Goal: Information Seeking & Learning: Learn about a topic

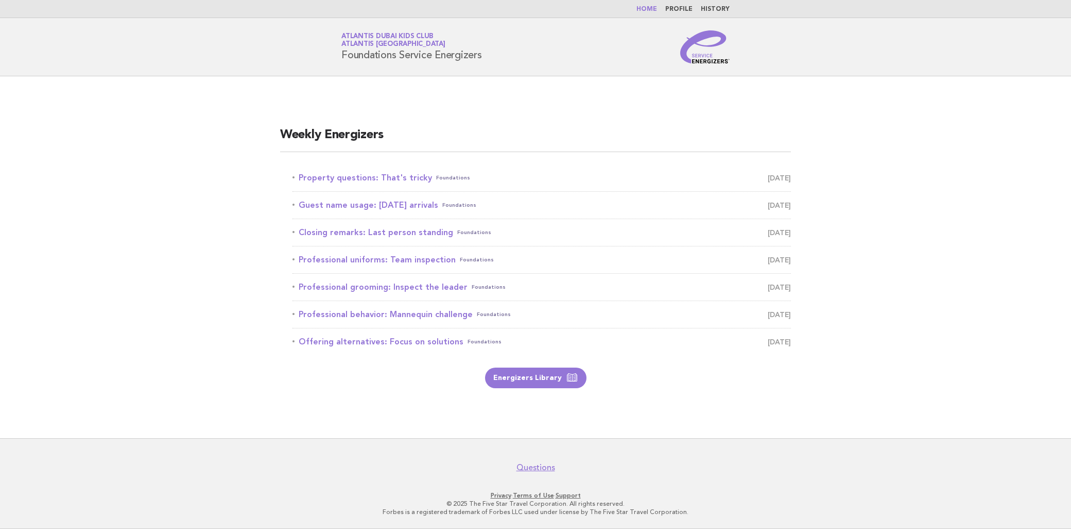
drag, startPoint x: 292, startPoint y: 167, endPoint x: 423, endPoint y: 167, distance: 131.4
click at [423, 167] on li "Property questions: That's tricky Foundations August 31" at bounding box center [542, 177] width 499 height 27
copy link "Property questions: That's tricky"
click at [386, 180] on link "Property questions: That's tricky Foundations August 31" at bounding box center [542, 178] width 499 height 14
click at [389, 172] on link "Property questions: That's tricky Foundations August 31" at bounding box center [542, 178] width 499 height 14
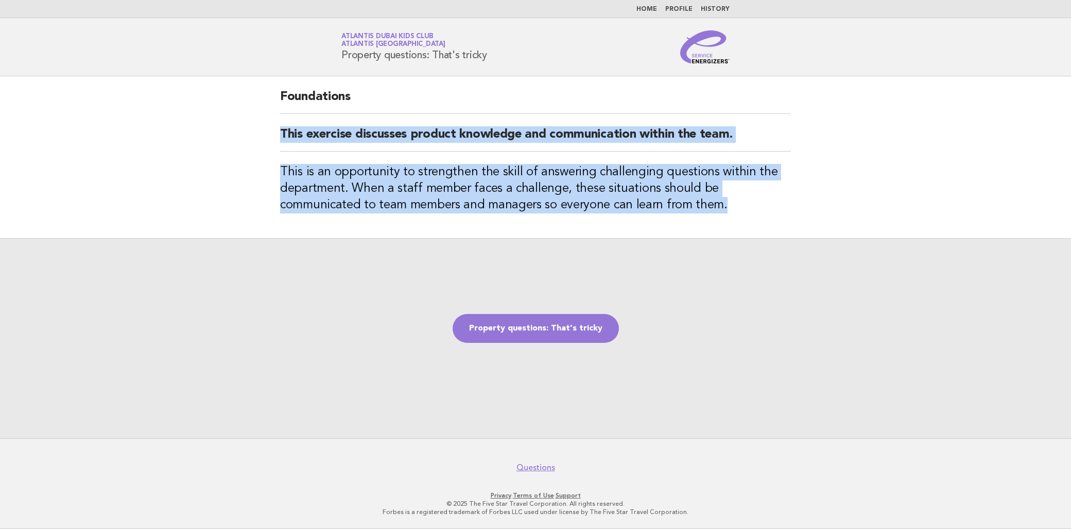
drag, startPoint x: 258, startPoint y: 130, endPoint x: 785, endPoint y: 205, distance: 532.3
click at [785, 205] on main "Foundations This exercise discusses product knowledge and communication within …" at bounding box center [535, 257] width 1071 height 362
copy div "This exercise discusses product knowledge and communication within the team. Th…"
click at [538, 321] on link "Property questions: That's tricky" at bounding box center [536, 328] width 166 height 29
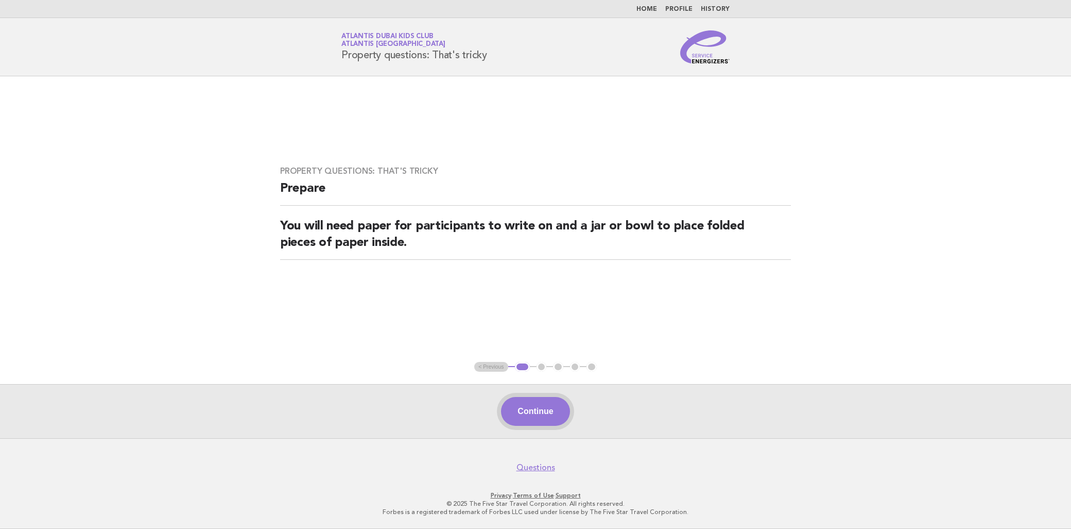
click at [552, 412] on button "Continue" at bounding box center [535, 411] width 69 height 29
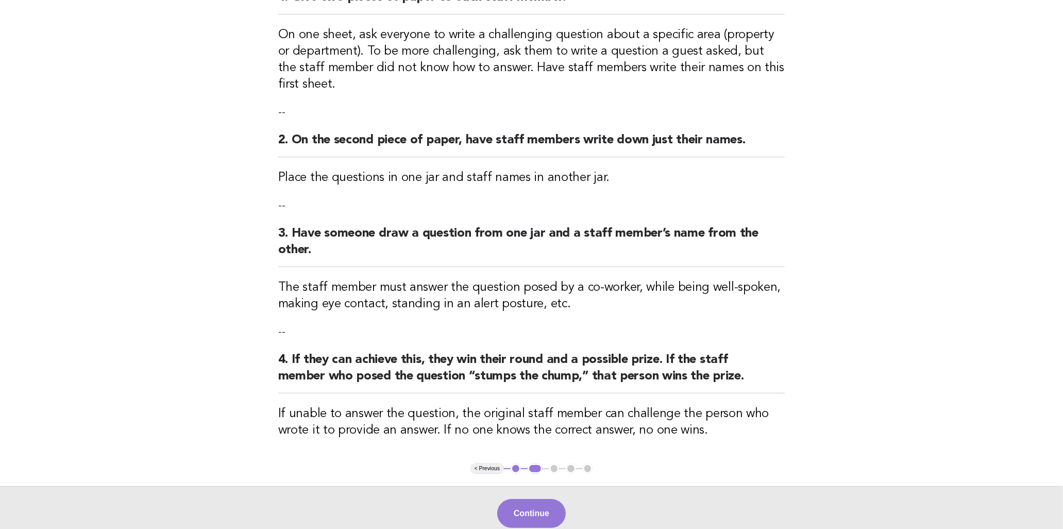
scroll to position [172, 0]
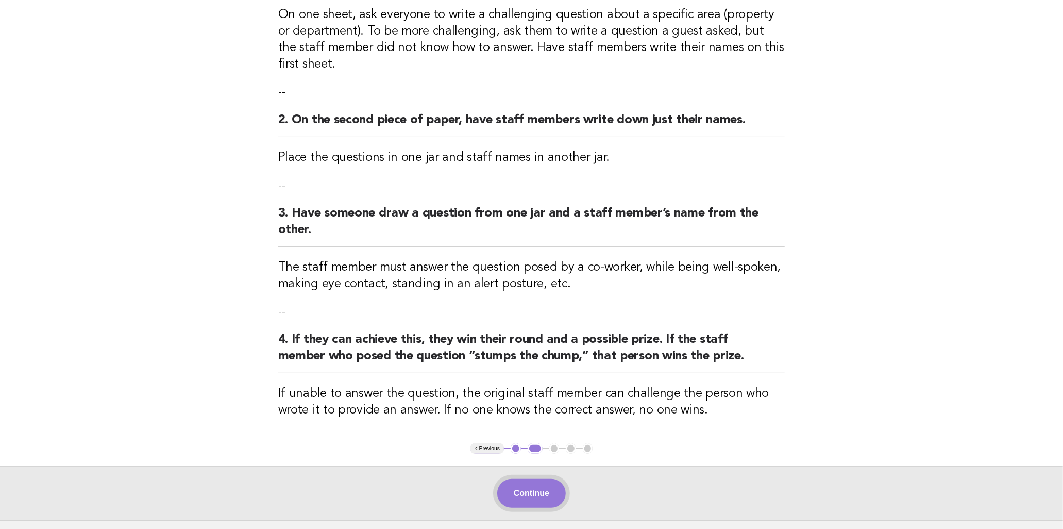
click at [533, 482] on button "Continue" at bounding box center [531, 493] width 69 height 29
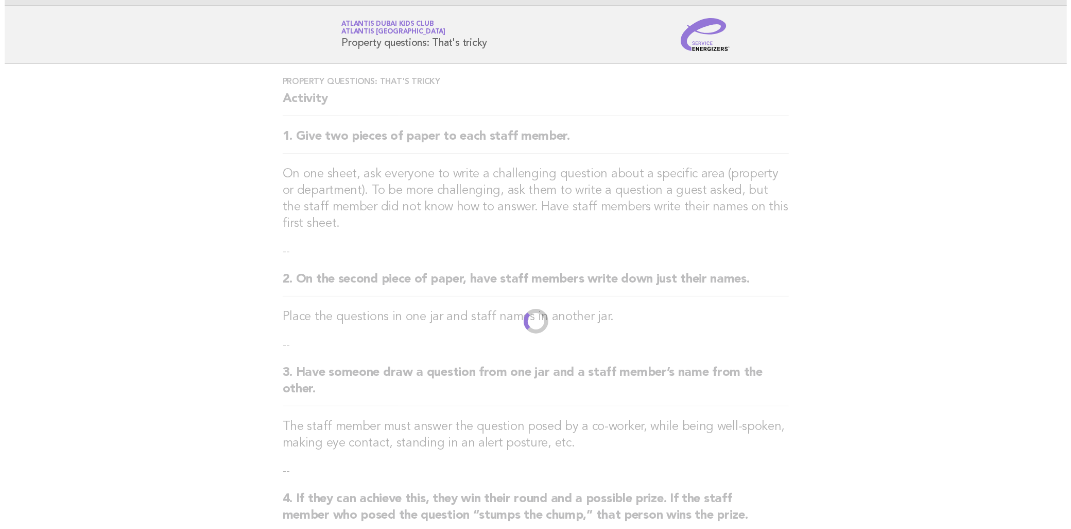
scroll to position [0, 0]
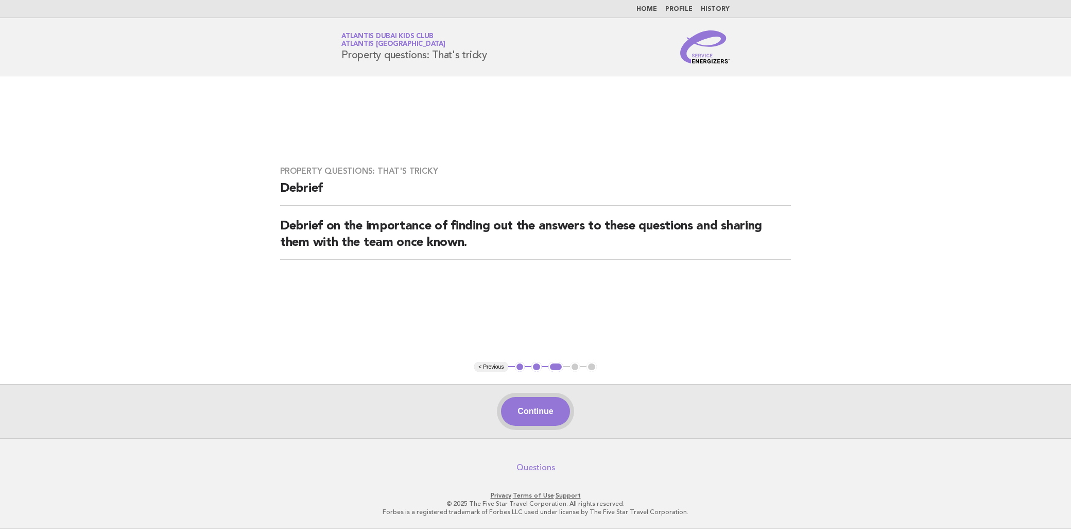
click at [543, 404] on button "Continue" at bounding box center [535, 411] width 69 height 29
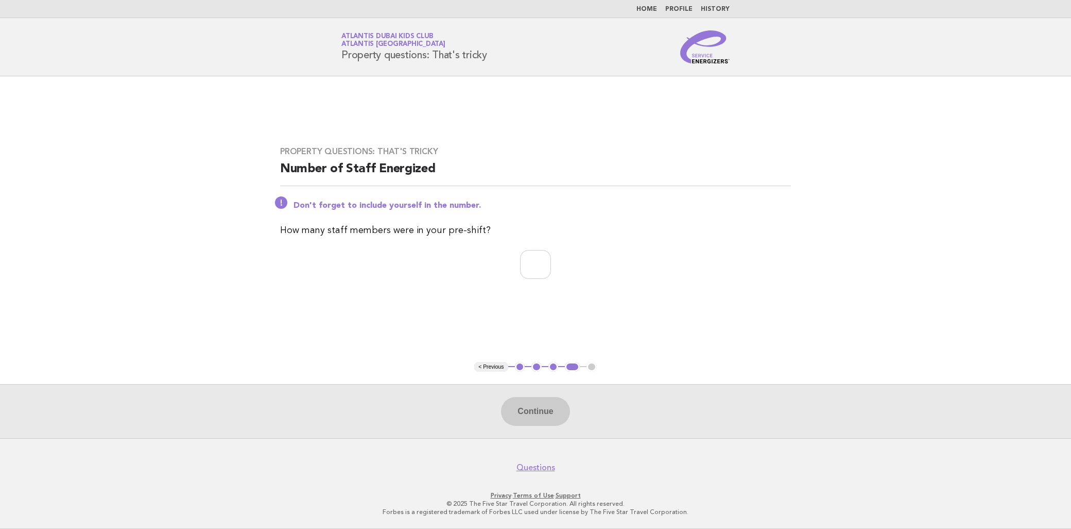
click at [327, 289] on div "Property questions: That's tricky Number of Staff Energized Don't forget to inc…" at bounding box center [536, 218] width 536 height 169
